Goal: Transaction & Acquisition: Obtain resource

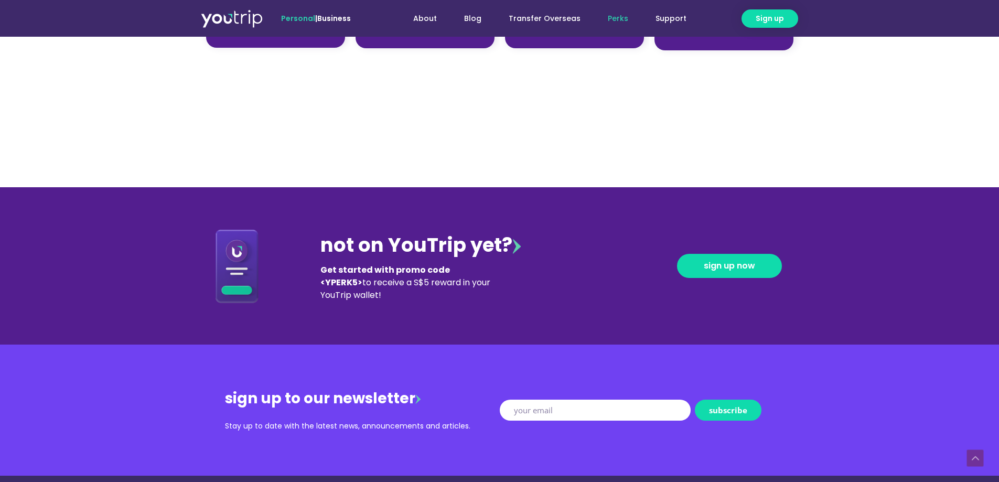
scroll to position [1010, 0]
click at [733, 271] on span "sign up now" at bounding box center [729, 266] width 51 height 8
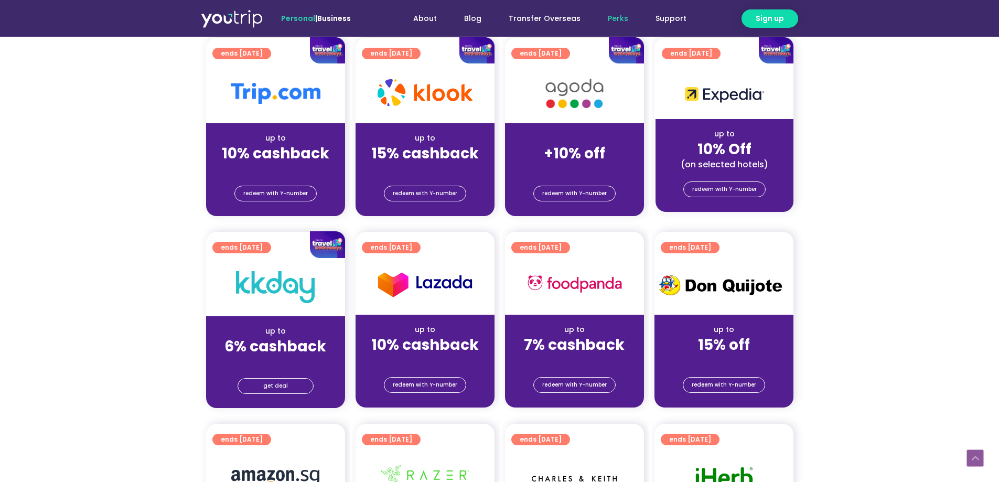
scroll to position [262, 0]
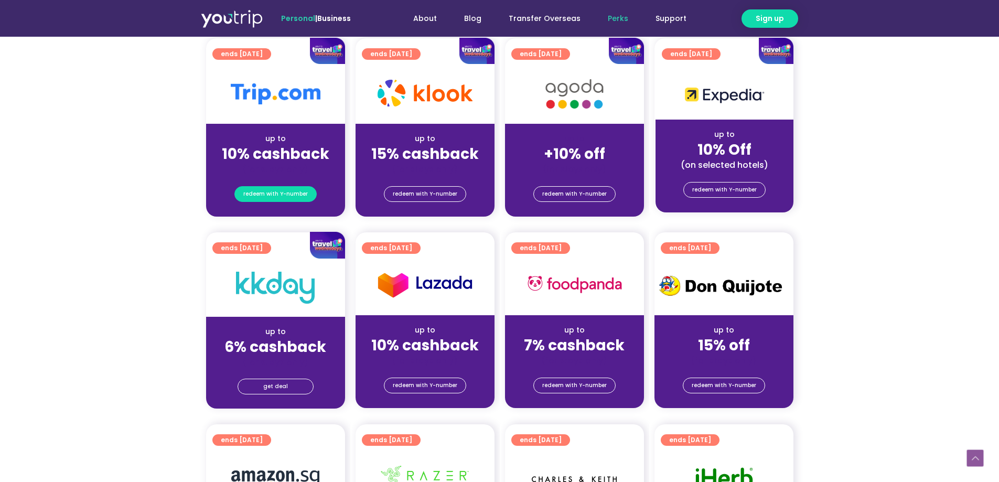
click at [297, 196] on span "redeem with Y-number" at bounding box center [275, 194] width 64 height 15
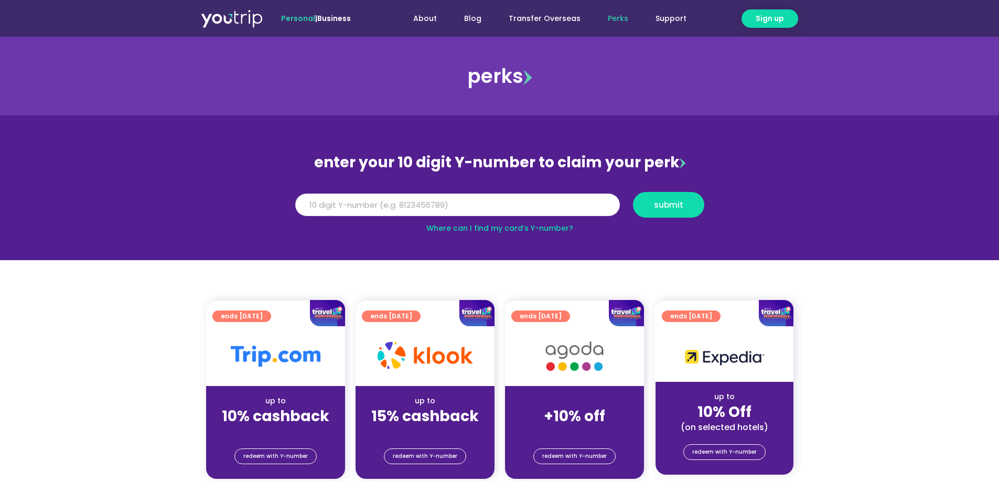
click at [376, 207] on input "Y Number" at bounding box center [457, 204] width 325 height 23
type input "8172125639"
click at [670, 202] on span "submit" at bounding box center [668, 205] width 29 height 8
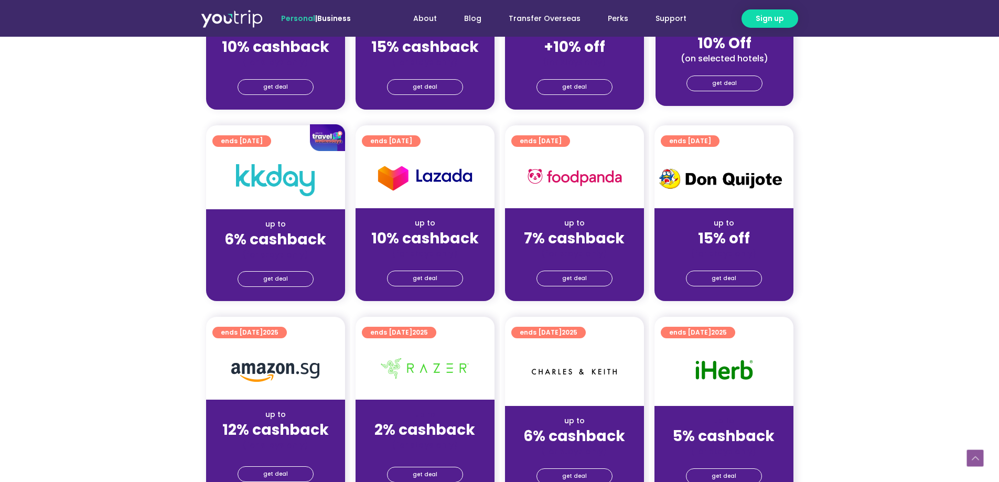
scroll to position [262, 0]
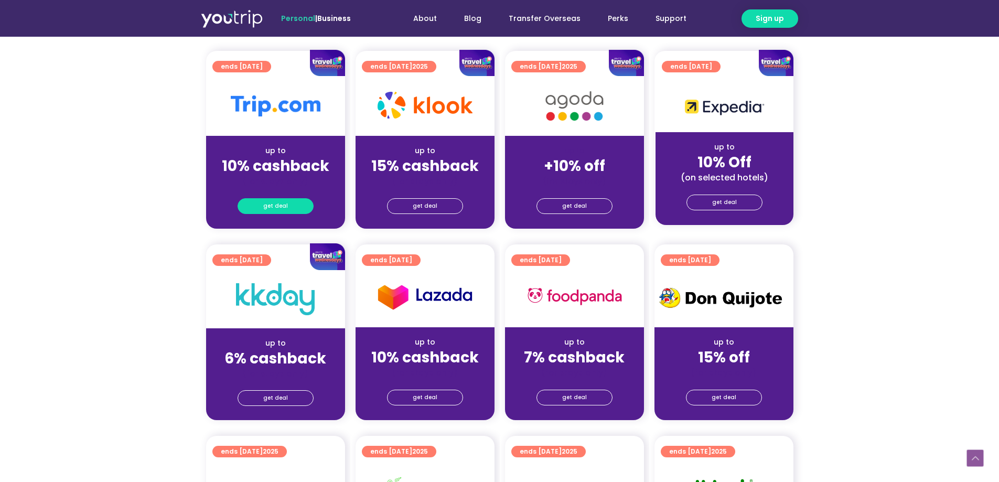
click at [287, 199] on link "get deal" at bounding box center [276, 206] width 76 height 16
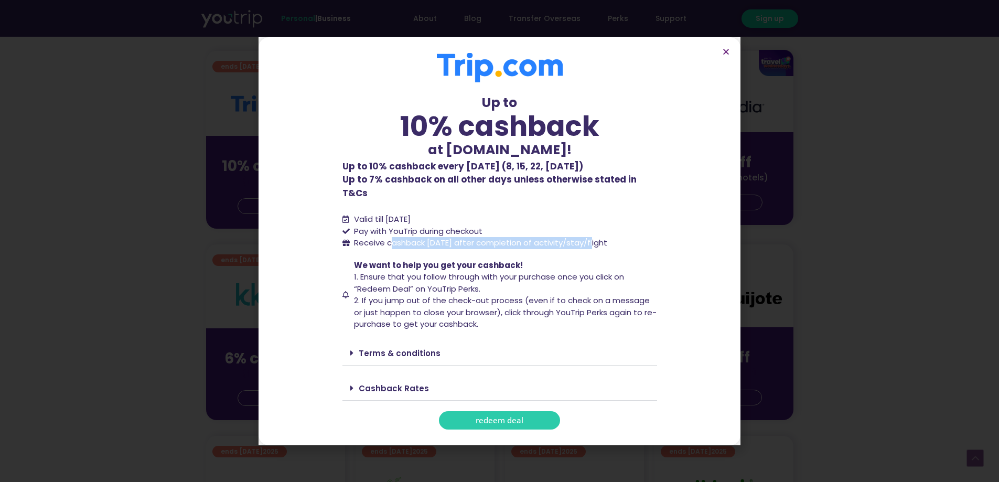
drag, startPoint x: 389, startPoint y: 236, endPoint x: 592, endPoint y: 244, distance: 203.1
click at [592, 244] on div "Up to 10% cashback at Trip.com! Up to 10% cashback at Trip.com! Up to 10% cashb…" at bounding box center [499, 241] width 315 height 376
click at [569, 260] on span "We want to help you get your cashback! 1. Ensure that you follow through with y…" at bounding box center [504, 295] width 306 height 71
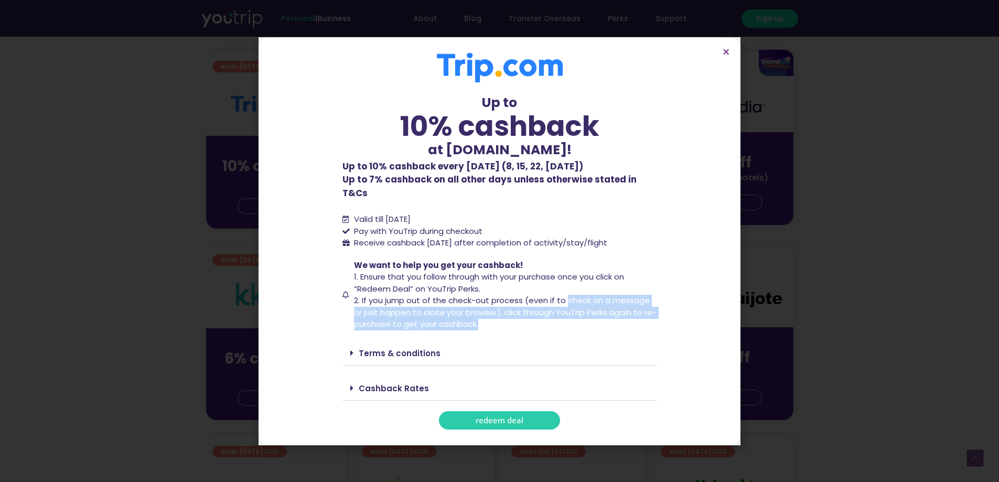
drag, startPoint x: 567, startPoint y: 295, endPoint x: 641, endPoint y: 314, distance: 76.3
click at [641, 314] on span "We want to help you get your cashback! 1. Ensure that you follow through with y…" at bounding box center [504, 295] width 306 height 71
click at [640, 320] on span "We want to help you get your cashback! 1. Ensure that you follow through with y…" at bounding box center [504, 295] width 306 height 71
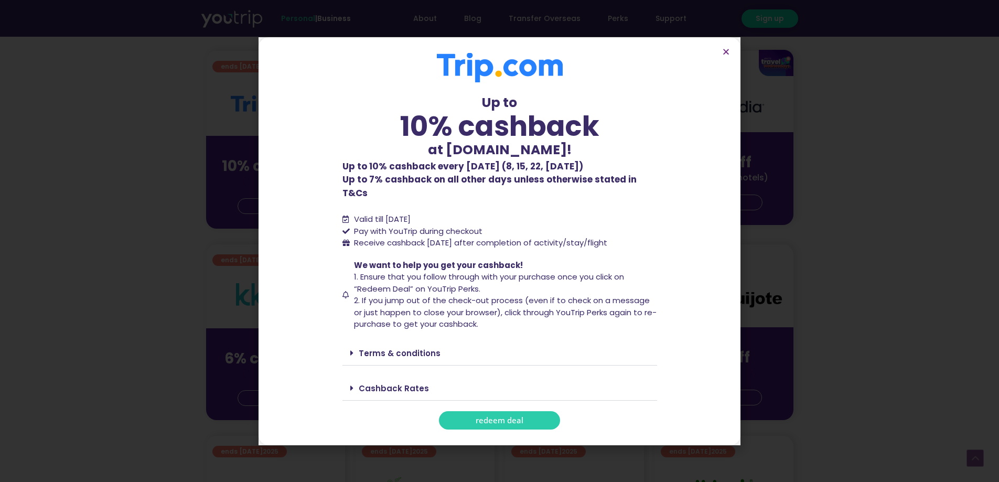
click at [389, 383] on link "Cashback Rates" at bounding box center [394, 388] width 70 height 11
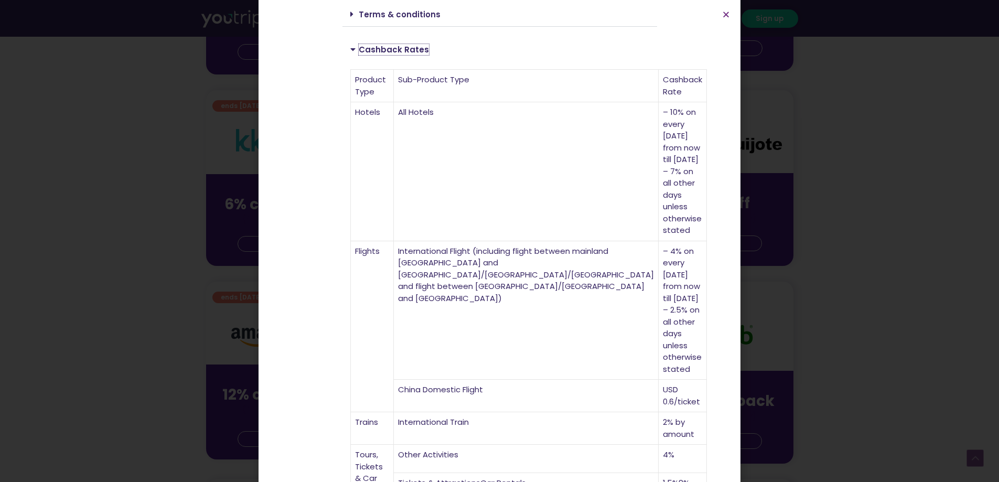
scroll to position [419, 0]
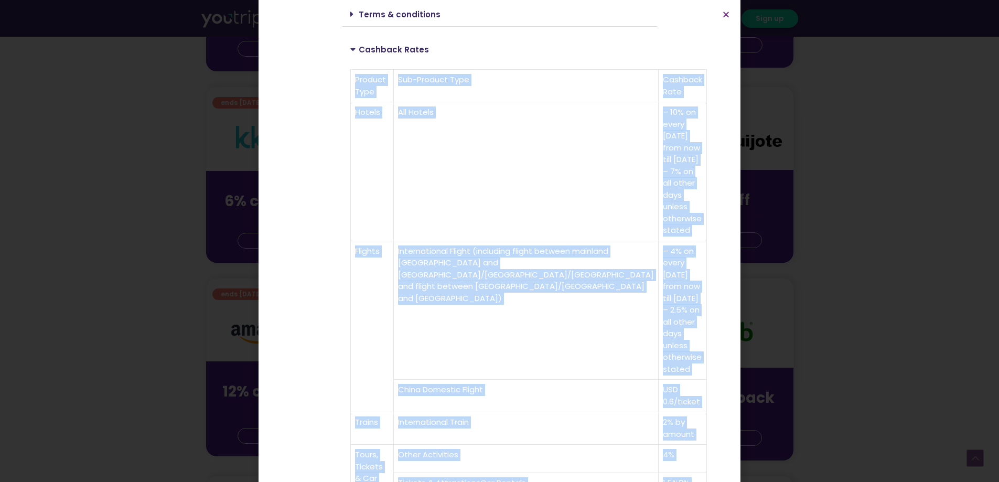
drag, startPoint x: 414, startPoint y: 362, endPoint x: 344, endPoint y: 361, distance: 70.3
click at [344, 361] on div "Product Type Sub-Product Type Cashback Rate Hotels All Hotels – 10% on every We…" at bounding box center [499, 351] width 315 height 581
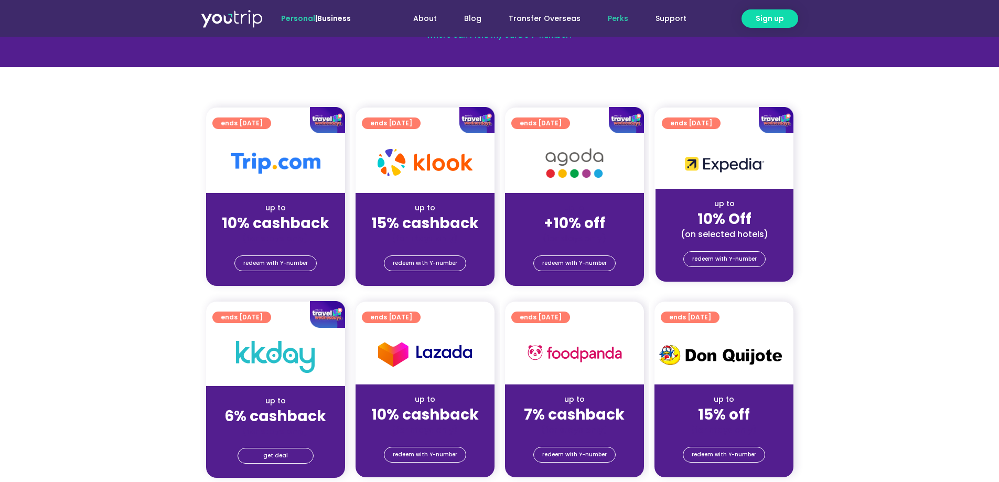
scroll to position [157, 0]
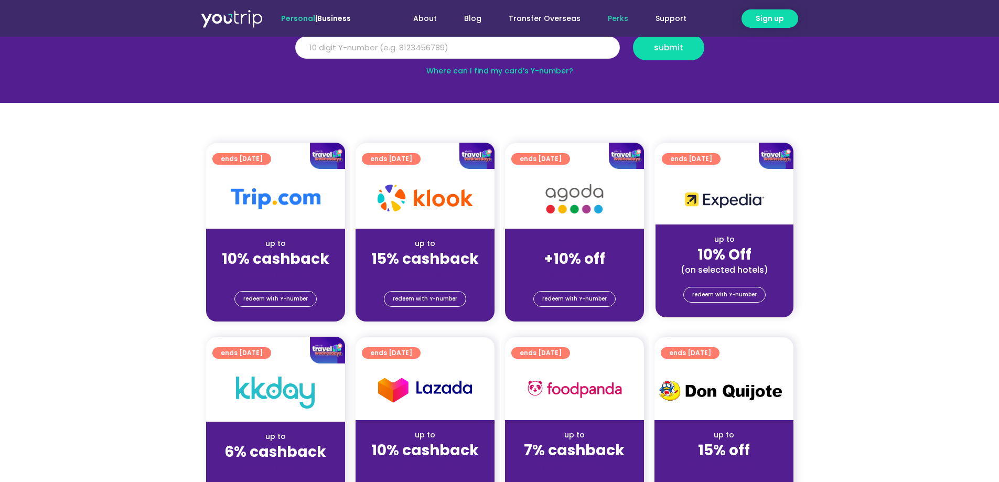
click at [502, 50] on input "Y Number" at bounding box center [457, 47] width 325 height 23
type input "8172125639"
click at [633, 35] on button "submit" at bounding box center [668, 48] width 71 height 26
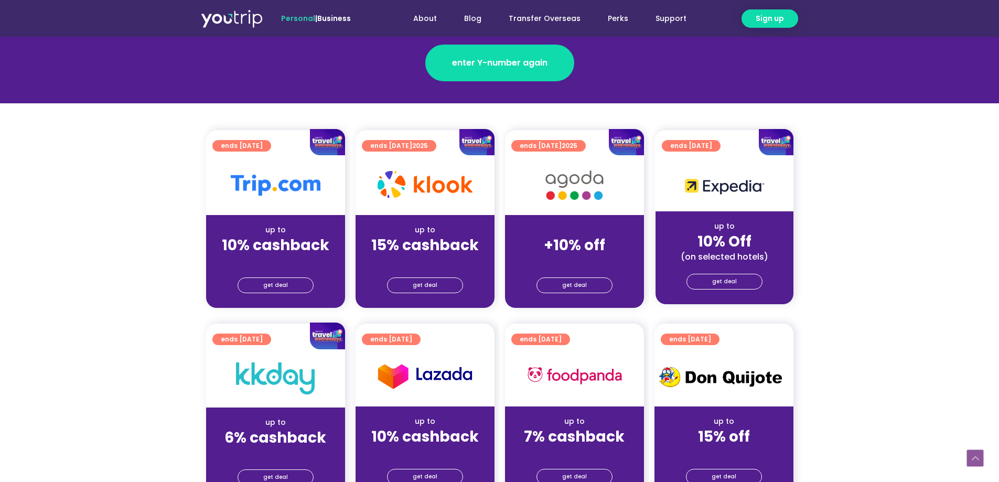
scroll to position [157, 0]
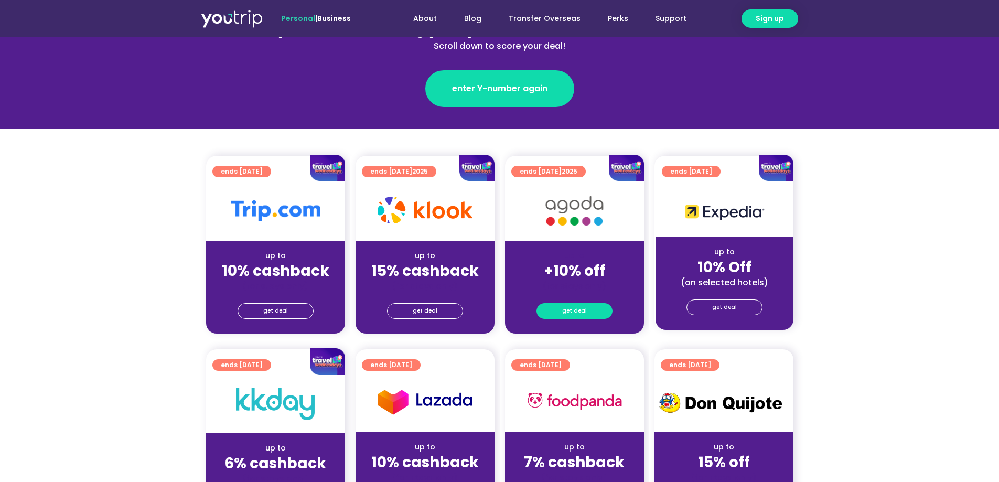
click at [579, 306] on span "get deal" at bounding box center [574, 311] width 25 height 15
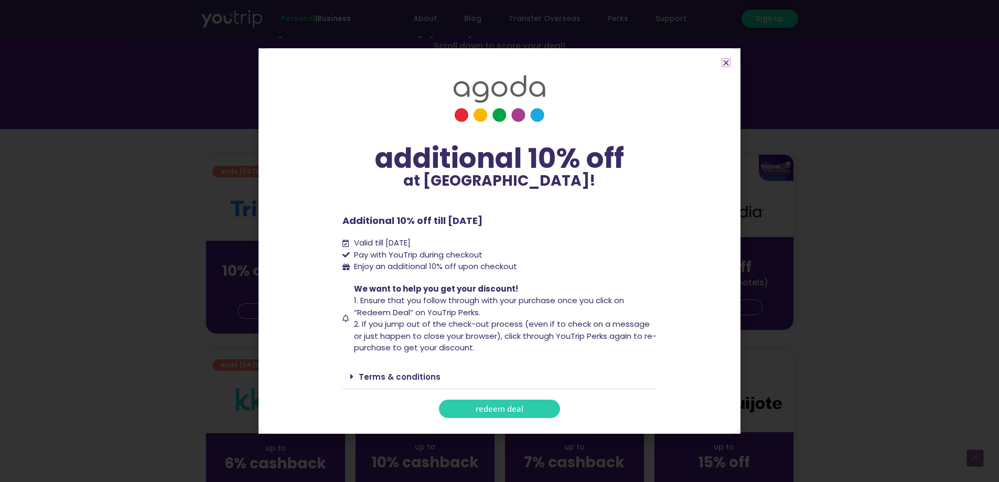
scroll to position [419, 0]
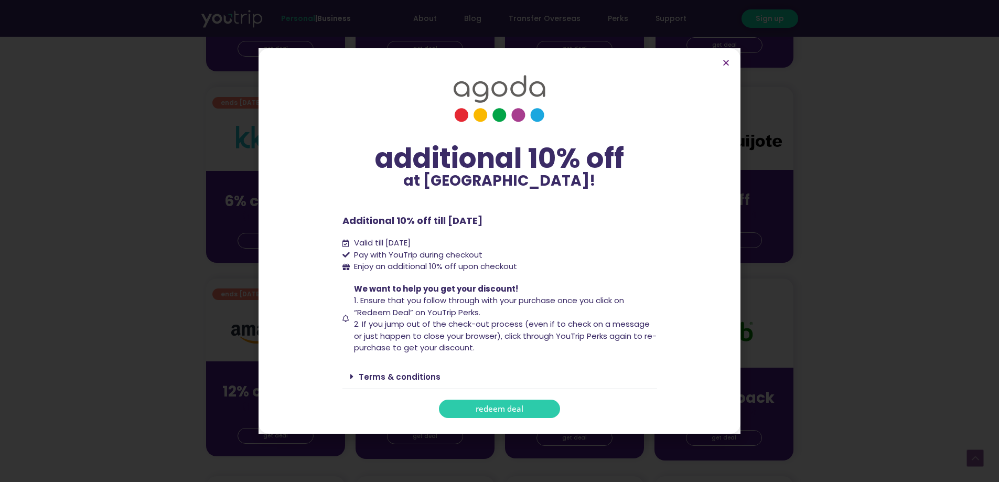
click at [540, 406] on link "redeem deal" at bounding box center [499, 409] width 121 height 18
click at [727, 64] on icon "Close" at bounding box center [726, 63] width 8 height 8
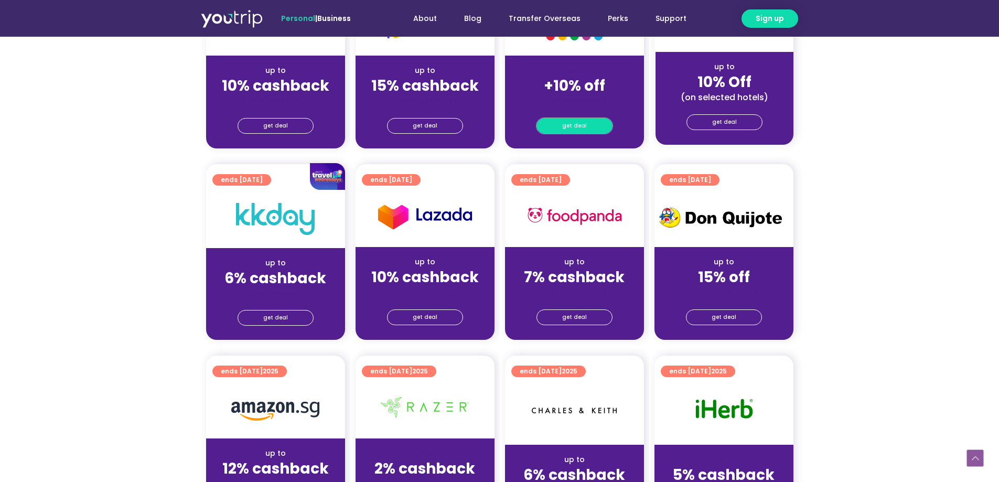
scroll to position [210, 0]
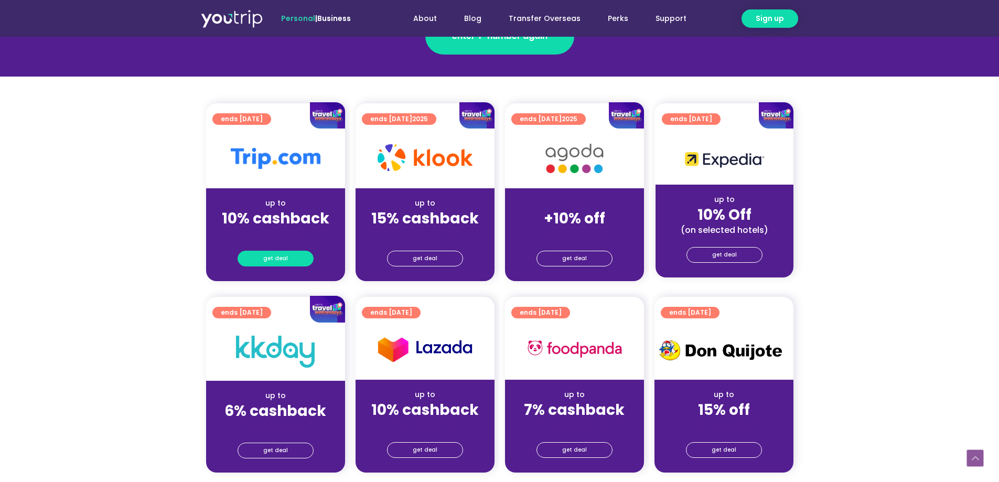
click at [283, 258] on span "get deal" at bounding box center [275, 258] width 25 height 15
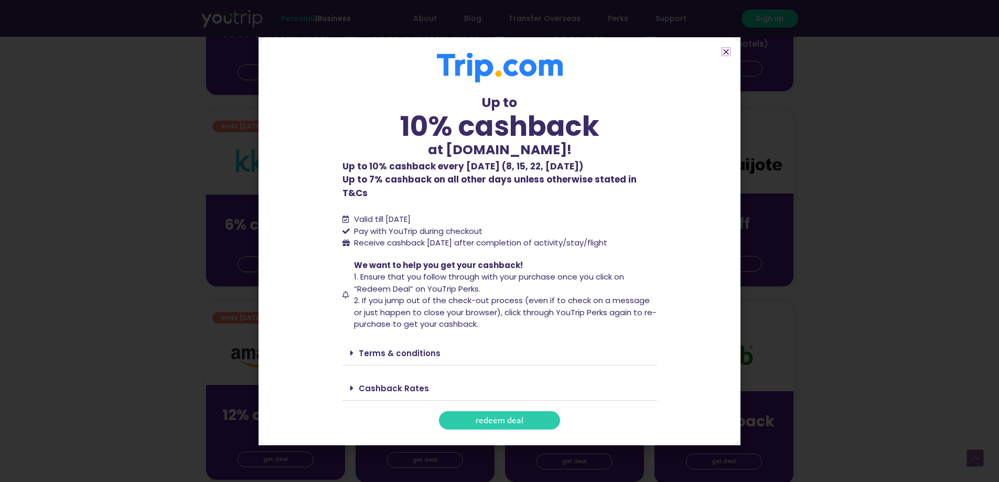
scroll to position [419, 0]
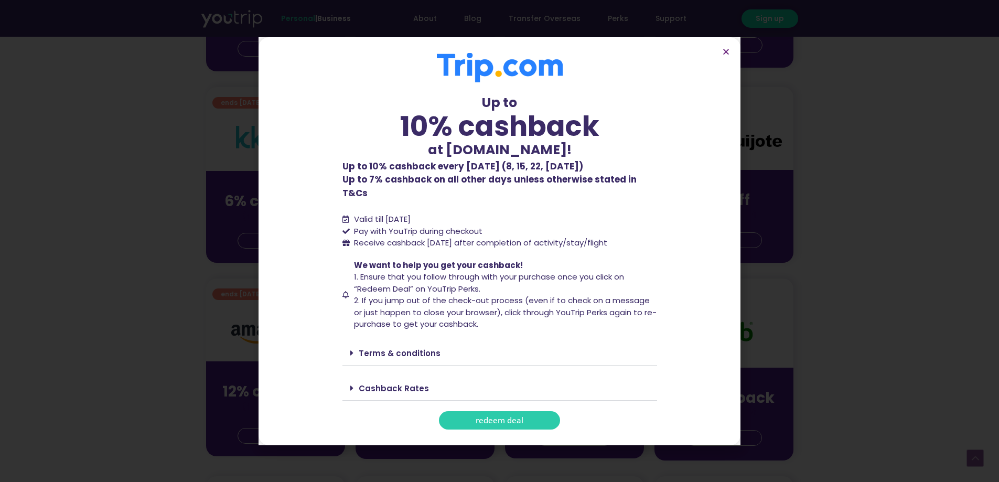
click at [522, 421] on link "redeem deal" at bounding box center [499, 420] width 121 height 18
click at [723, 54] on icon "Close" at bounding box center [726, 52] width 8 height 8
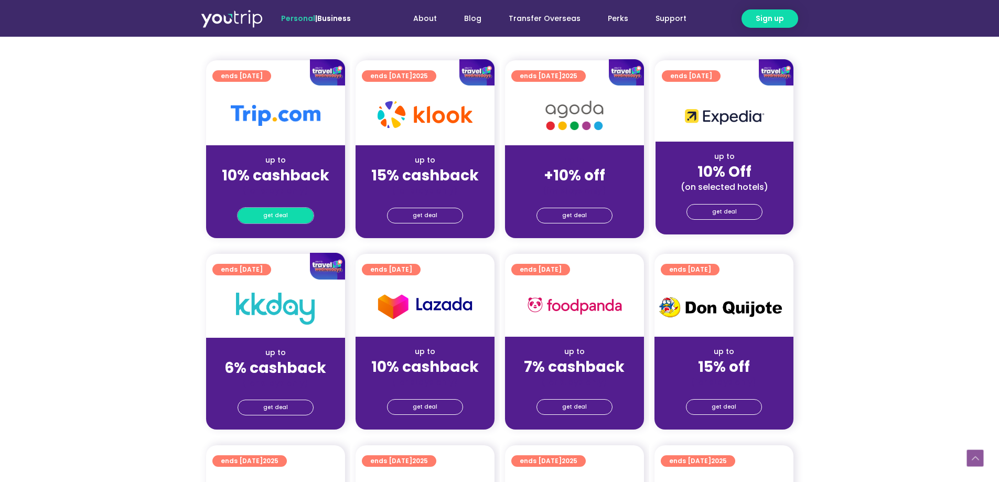
scroll to position [157, 0]
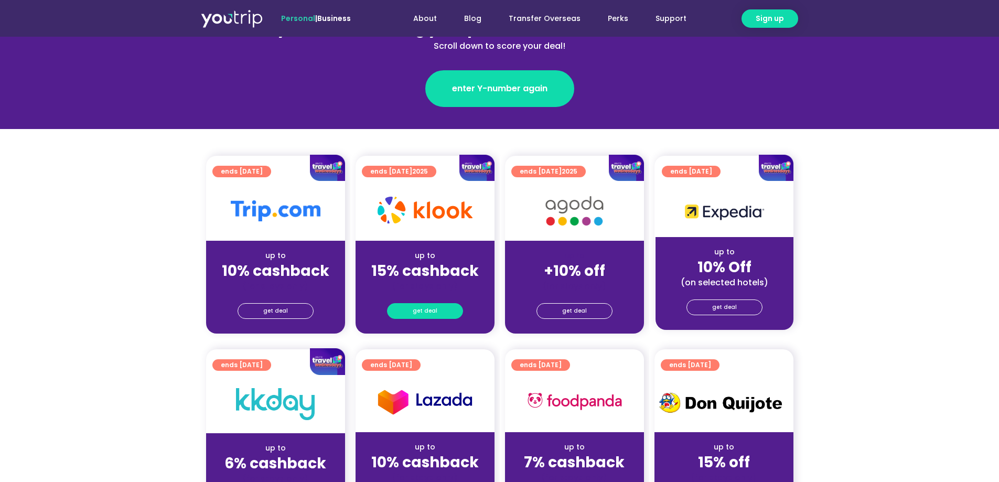
click at [441, 314] on link "get deal" at bounding box center [425, 311] width 76 height 16
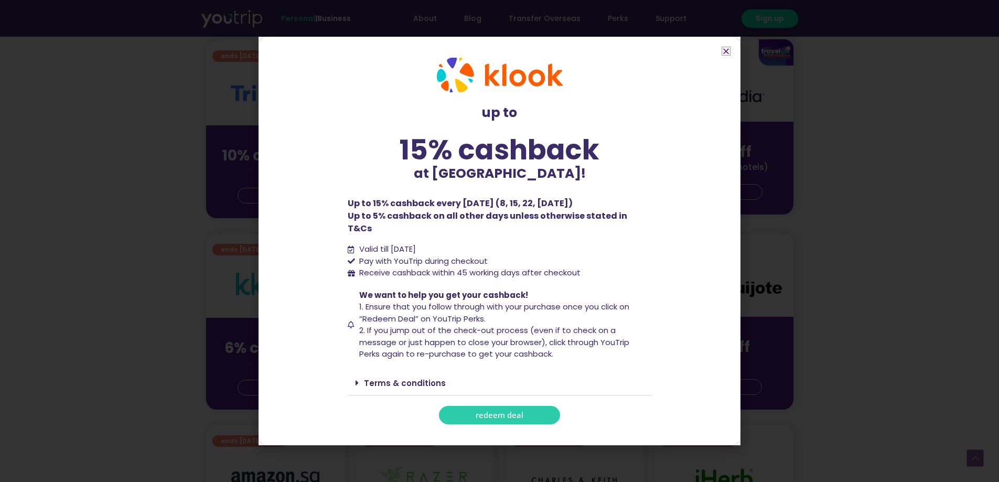
scroll to position [315, 0]
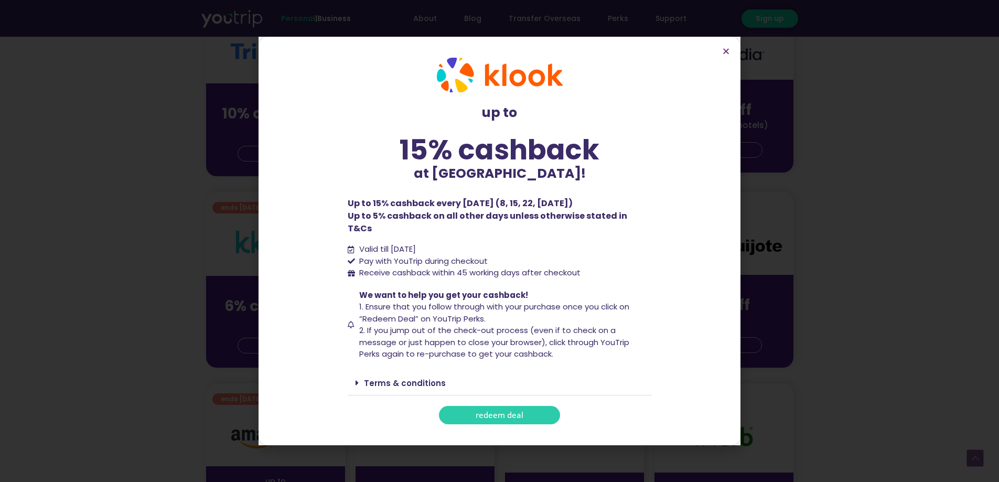
click at [536, 413] on link "redeem deal" at bounding box center [499, 415] width 121 height 18
click at [492, 411] on span "redeem deal" at bounding box center [500, 415] width 48 height 8
